Goal: Task Accomplishment & Management: Manage account settings

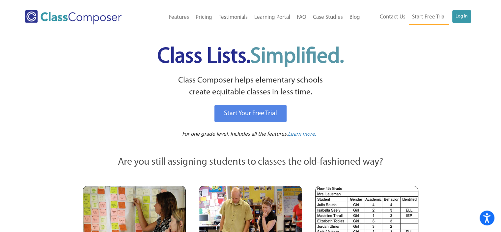
click at [460, 9] on div "Menu Home Old Features Pricing Testimonials Learning Portal FAQ Case Studies Bl…" at bounding box center [250, 17] width 451 height 35
click at [463, 17] on link "Log In" at bounding box center [462, 16] width 19 height 13
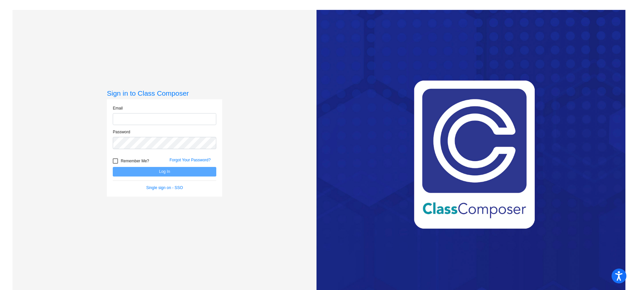
type input "[PERSON_NAME][EMAIL_ADDRESS][PERSON_NAME][DOMAIN_NAME]"
click at [170, 170] on button "Log In" at bounding box center [165, 172] width 104 height 10
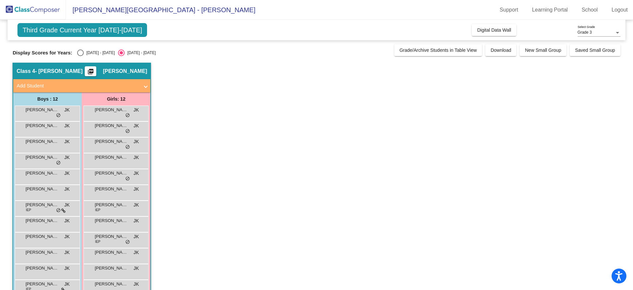
scroll to position [16, 0]
